Goal: Find specific page/section: Find specific page/section

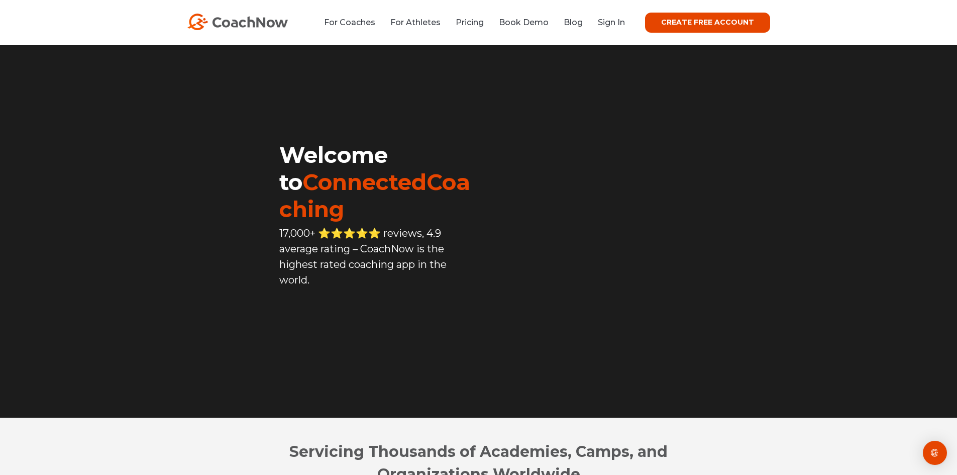
click at [619, 15] on div "For Coaches For Athletes Pricing Book Demo Blog Sign In CREATE FREE ACCOUNT CRE…" at bounding box center [478, 23] width 583 height 20
click at [618, 25] on link "Sign In" at bounding box center [611, 23] width 27 height 10
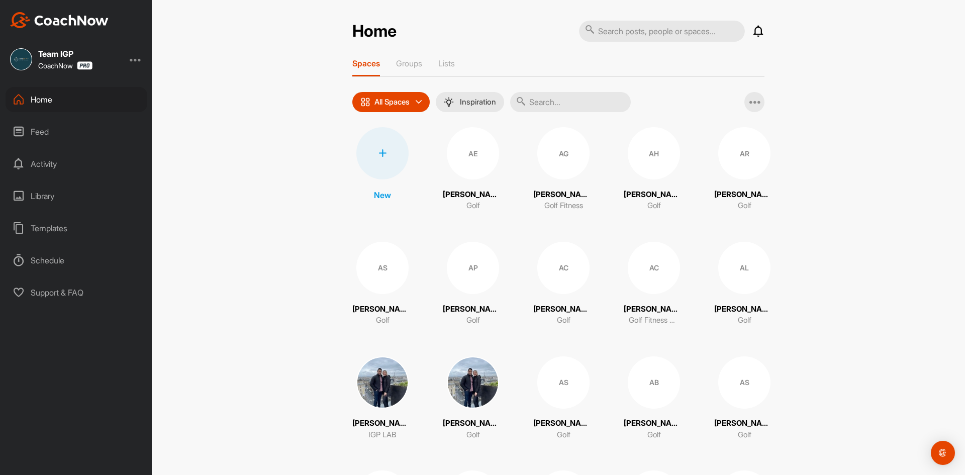
click at [547, 101] on input "text" at bounding box center [570, 102] width 121 height 20
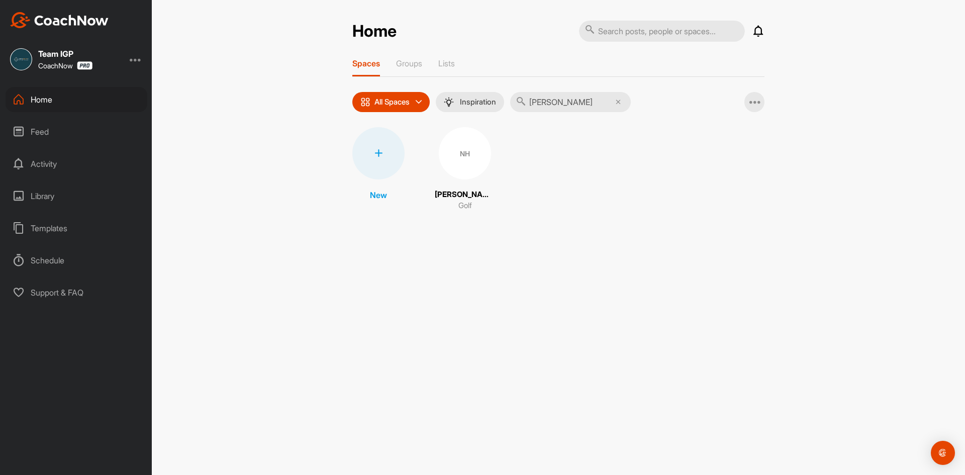
type input "[PERSON_NAME]"
click at [434, 157] on div "New NH [PERSON_NAME] Golf" at bounding box center [558, 169] width 412 height 84
click at [460, 196] on p "[PERSON_NAME]" at bounding box center [465, 195] width 60 height 12
